Goal: Find specific page/section: Find specific page/section

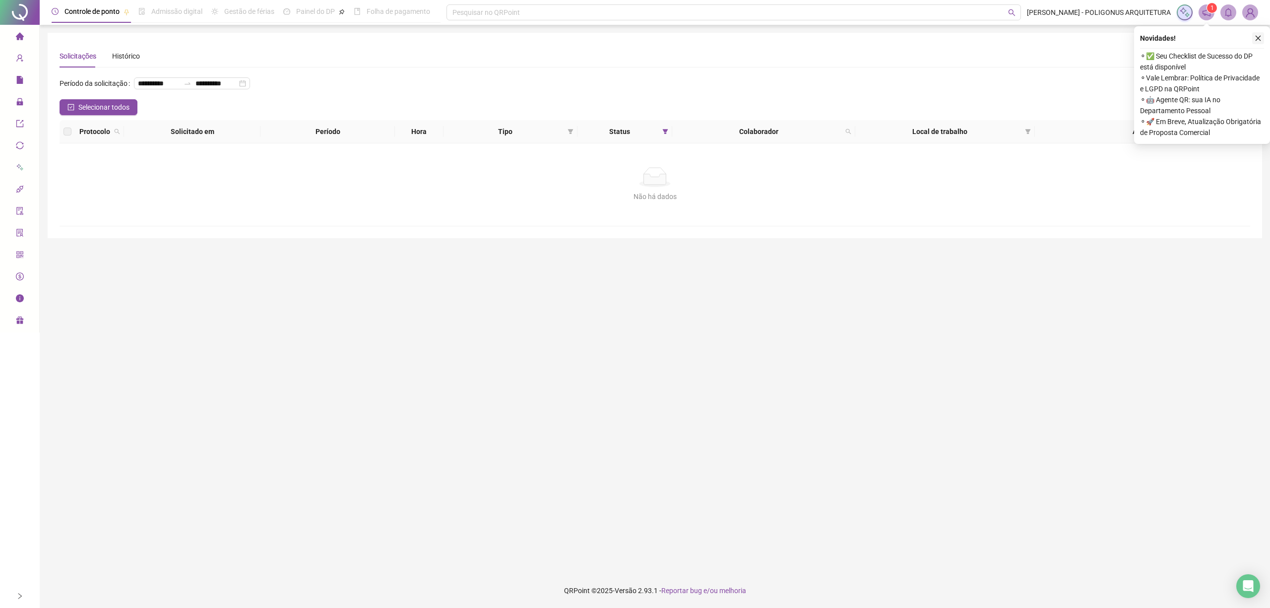
click at [1258, 41] on icon "close" at bounding box center [1258, 38] width 7 height 7
click at [1264, 35] on div "Novidades ! ⚬ ✅ Seu Checklist de Sucesso do DP está disponível ⚬ Vale Lembrar: …" at bounding box center [1202, 85] width 136 height 118
click at [1260, 38] on icon "close" at bounding box center [1258, 38] width 7 height 7
